Goal: Task Accomplishment & Management: Manage account settings

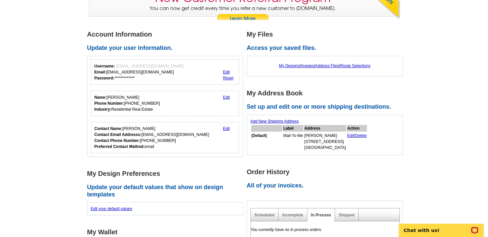
scroll to position [76, 0]
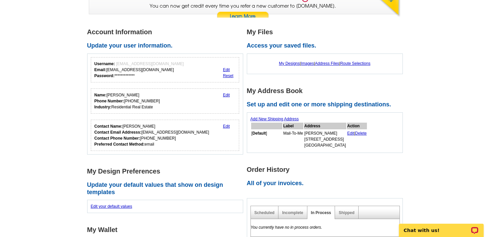
click at [291, 119] on link "Add New Shipping Address" at bounding box center [274, 119] width 48 height 5
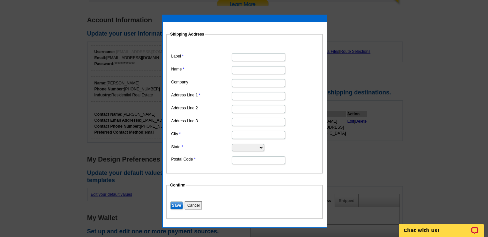
scroll to position [82, 0]
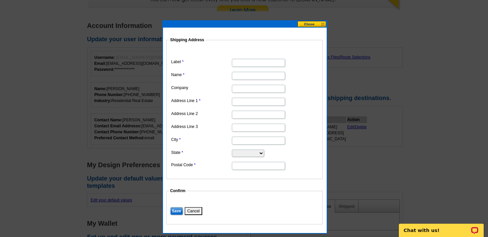
click at [308, 26] on button at bounding box center [311, 24] width 29 height 6
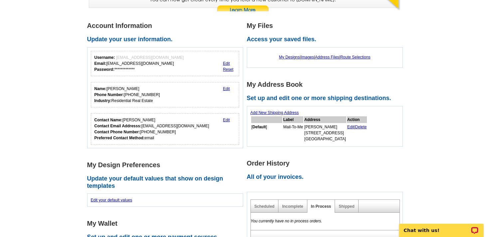
click at [434, 98] on main "**********" at bounding box center [244, 231] width 488 height 441
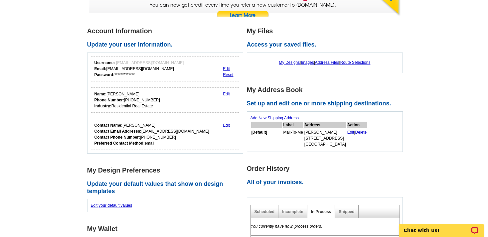
scroll to position [76, 0]
